Goal: Task Accomplishment & Management: Manage account settings

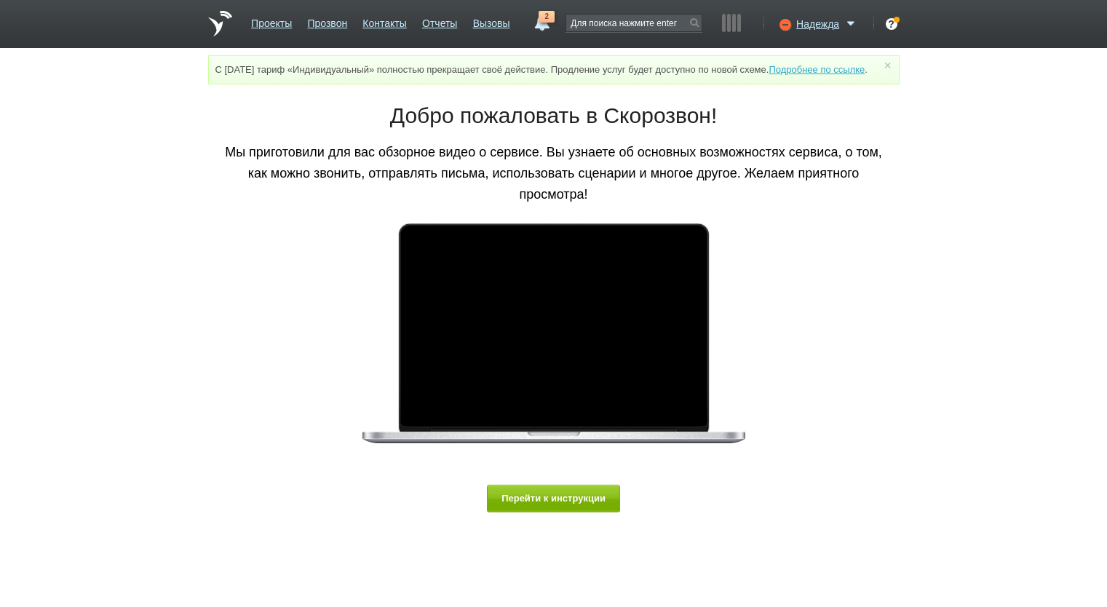
click at [262, 24] on link "Проекты" at bounding box center [271, 20] width 41 height 21
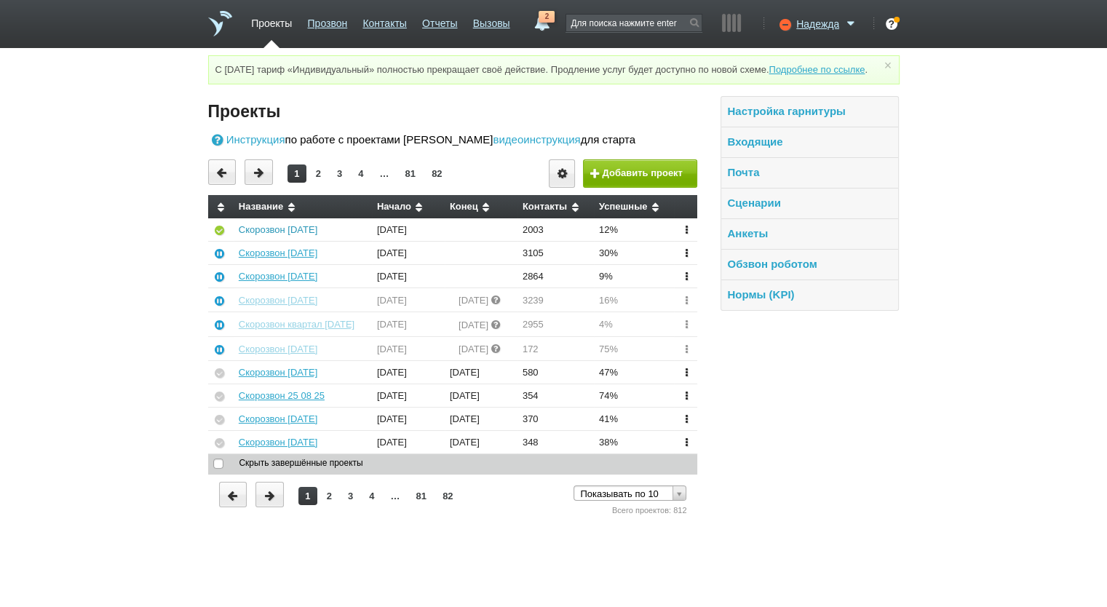
click at [277, 235] on link "Скорозвон [DATE]" at bounding box center [278, 229] width 79 height 11
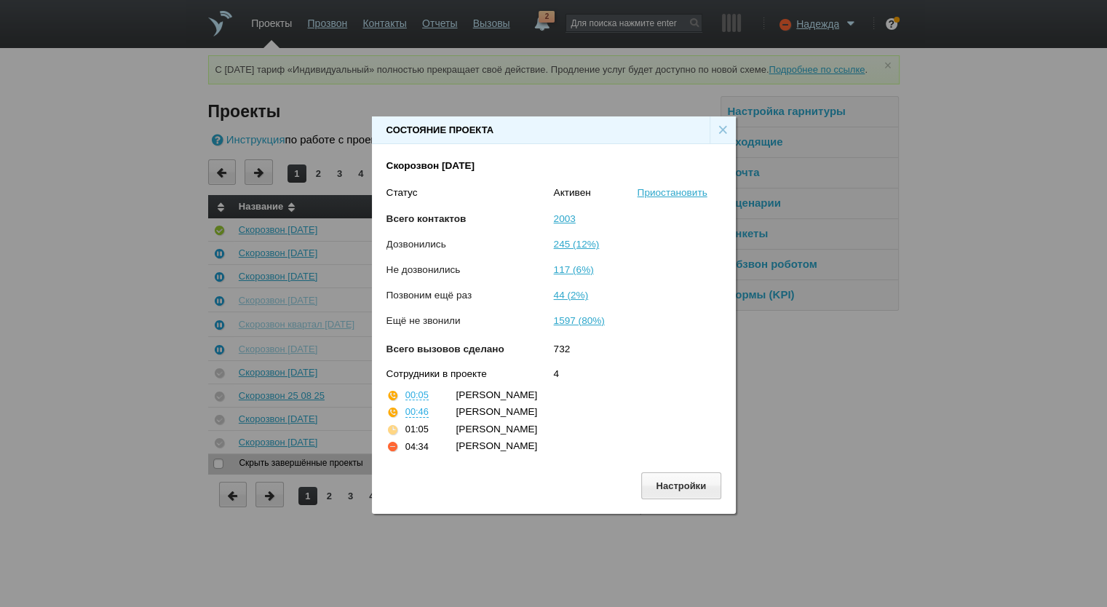
click at [726, 122] on div "×" at bounding box center [723, 130] width 26 height 28
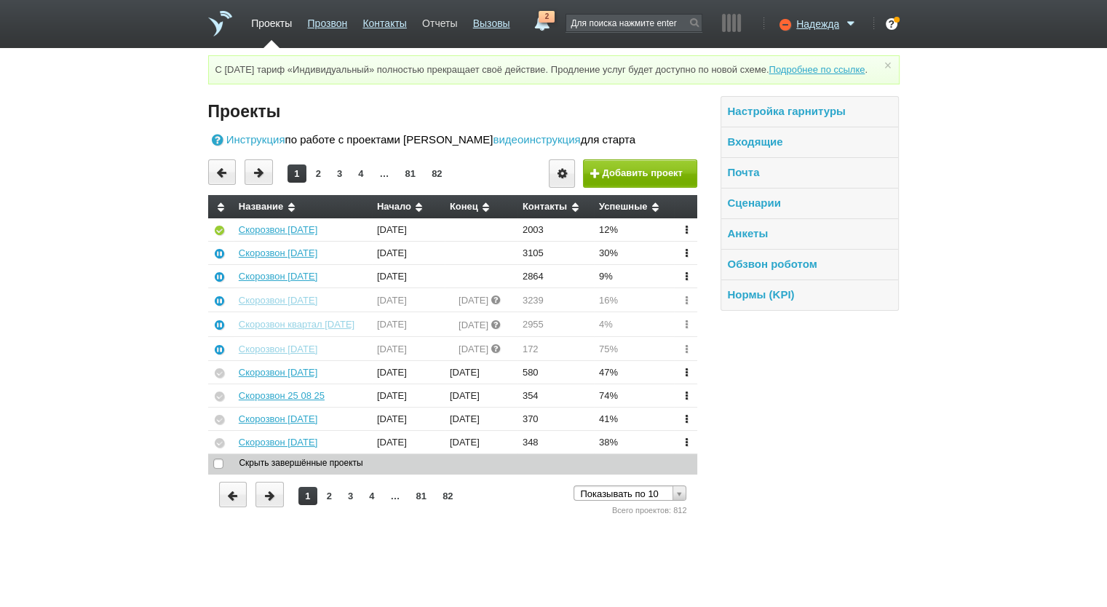
click at [434, 25] on link "Отчеты" at bounding box center [439, 20] width 35 height 21
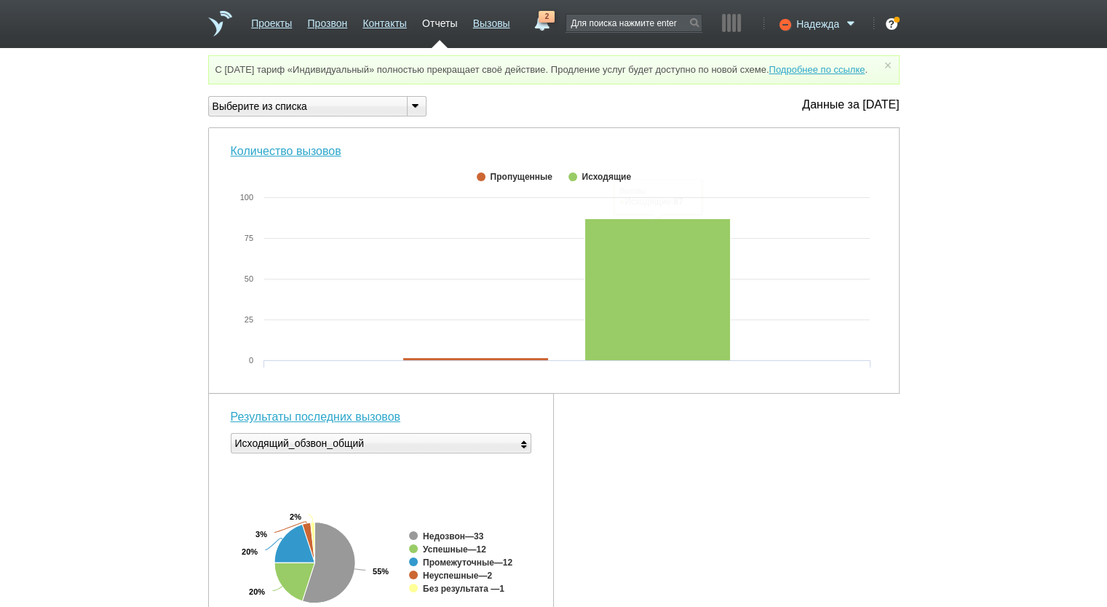
click at [830, 26] on span "Надежда" at bounding box center [817, 24] width 43 height 15
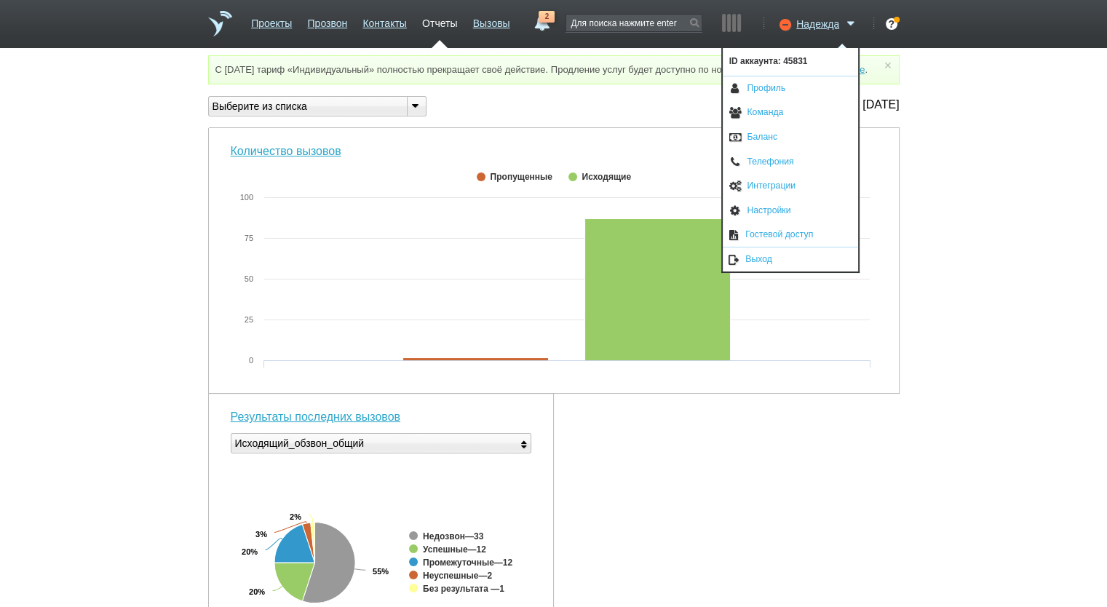
click at [754, 271] on ul "ID аккаунта: 45831 Профиль Команда [GEOGRAPHIC_DATA] Телефония Интеграции Настр…" at bounding box center [790, 160] width 138 height 225
click at [758, 260] on link "Выход" at bounding box center [790, 259] width 135 height 24
